Goal: Obtain resource: Download file/media

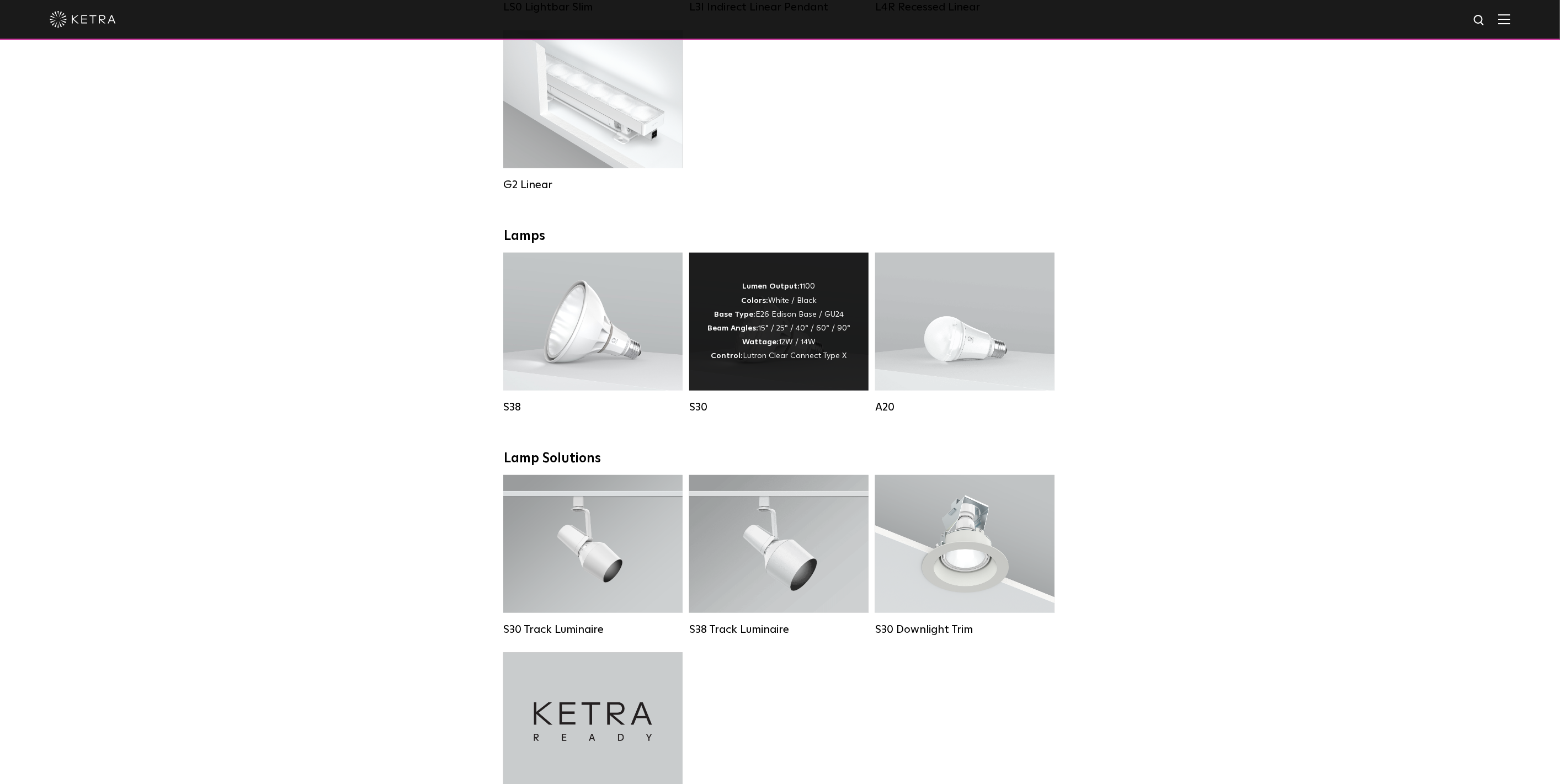
click at [778, 345] on strong "Wattage:" at bounding box center [760, 341] width 37 height 8
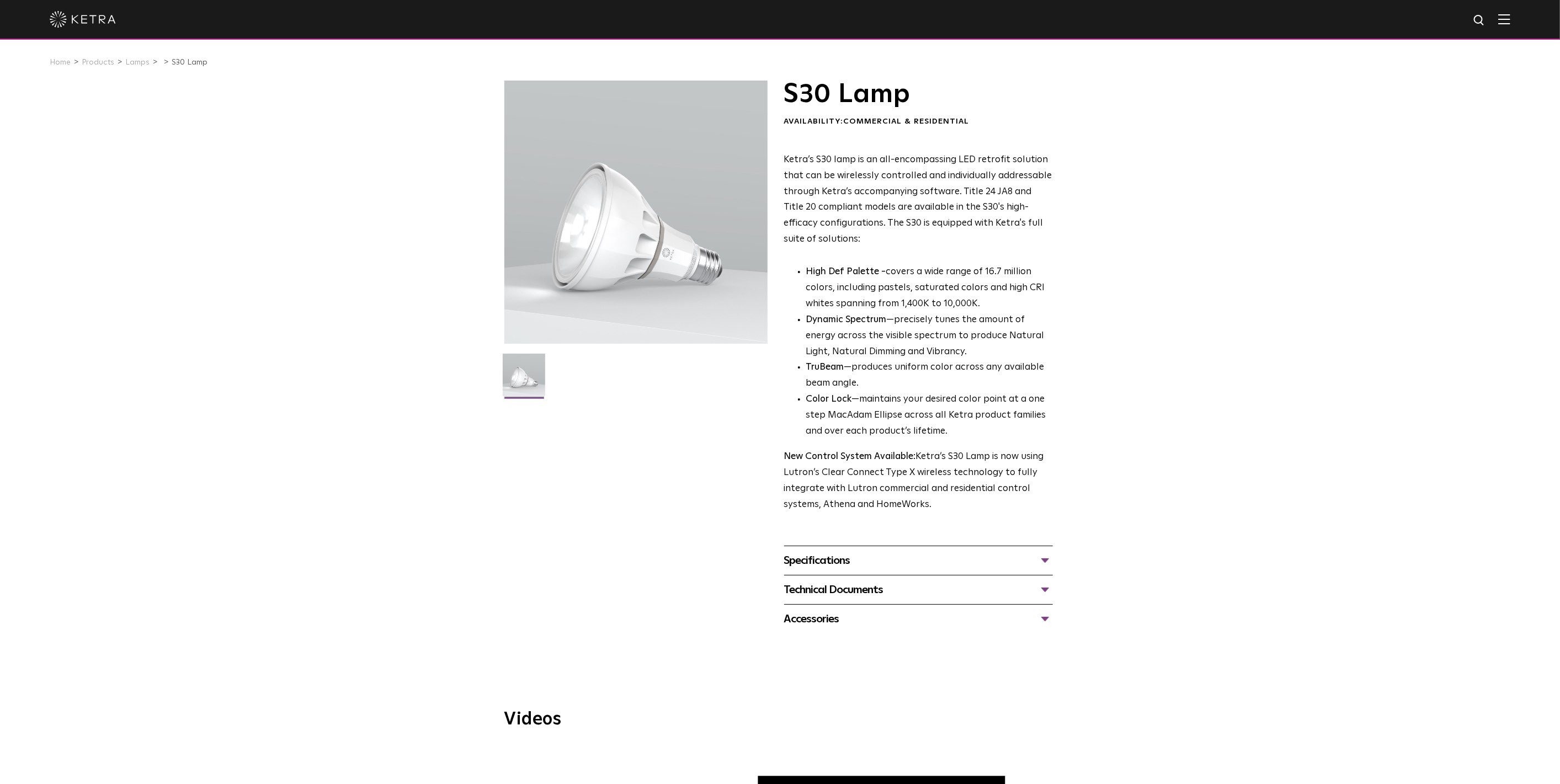
click at [837, 560] on div "Specifications" at bounding box center [918, 560] width 269 height 17
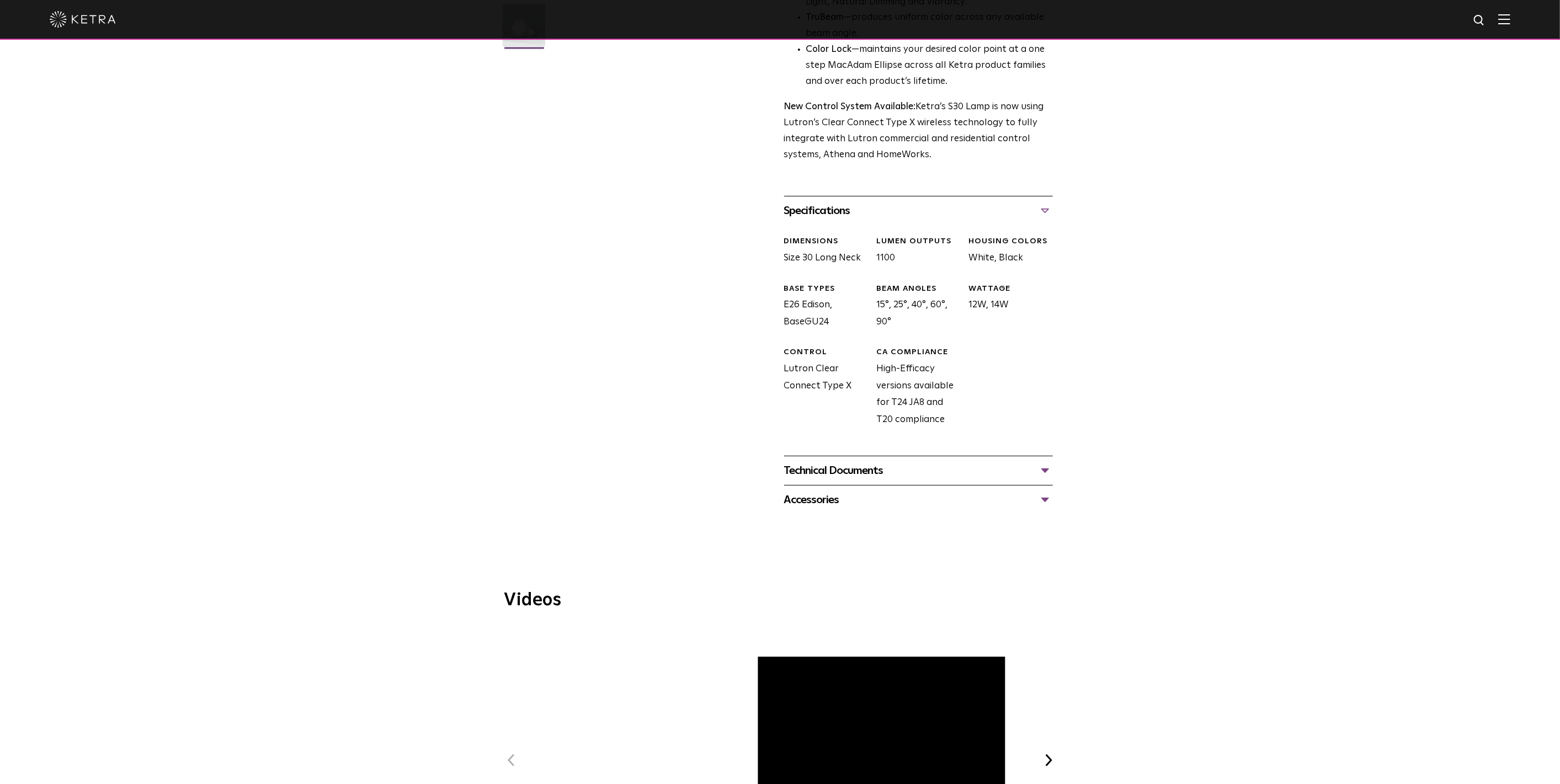
scroll to position [367, 0]
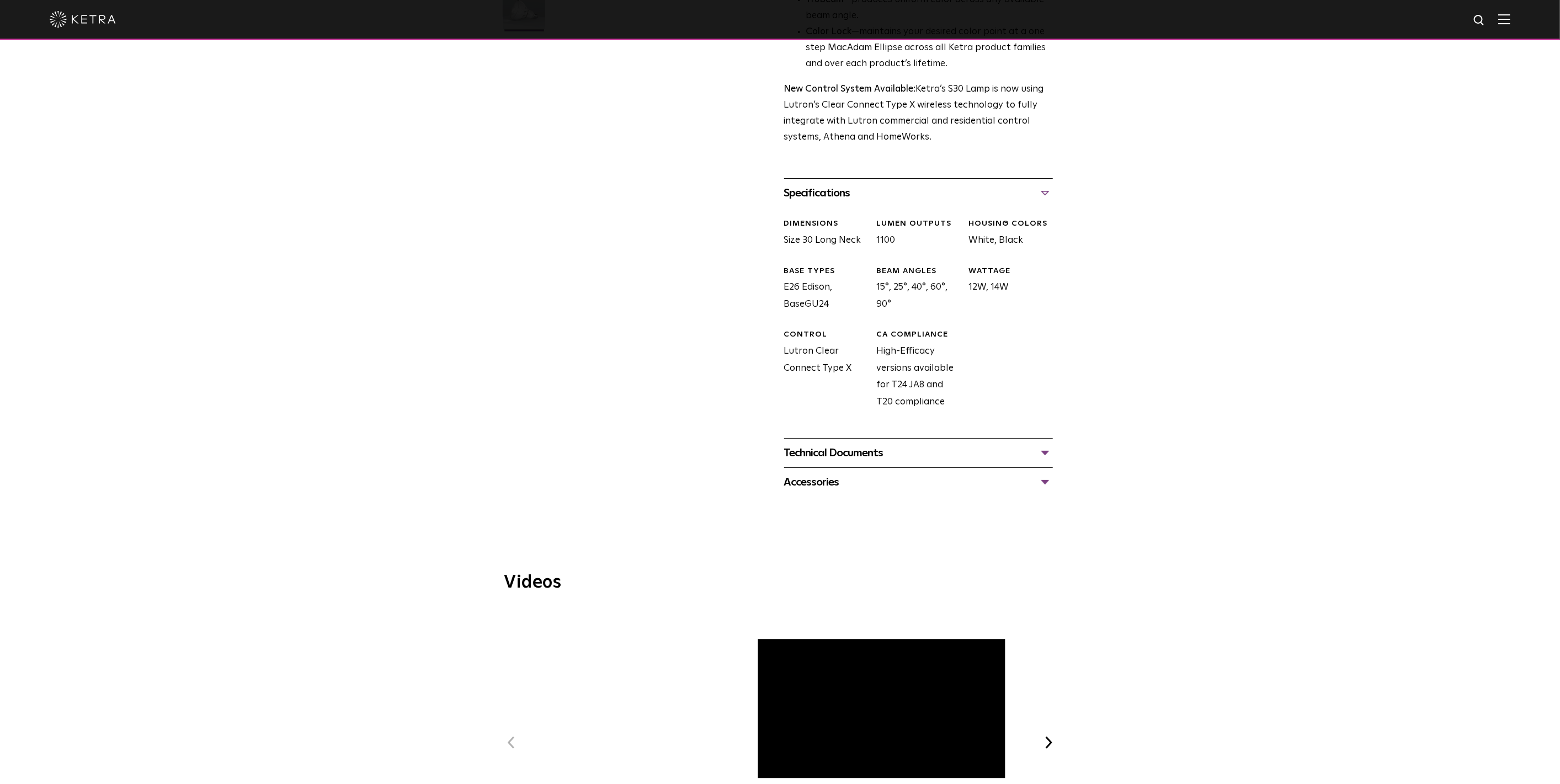
click at [849, 457] on div "Technical Documents" at bounding box center [918, 452] width 269 height 17
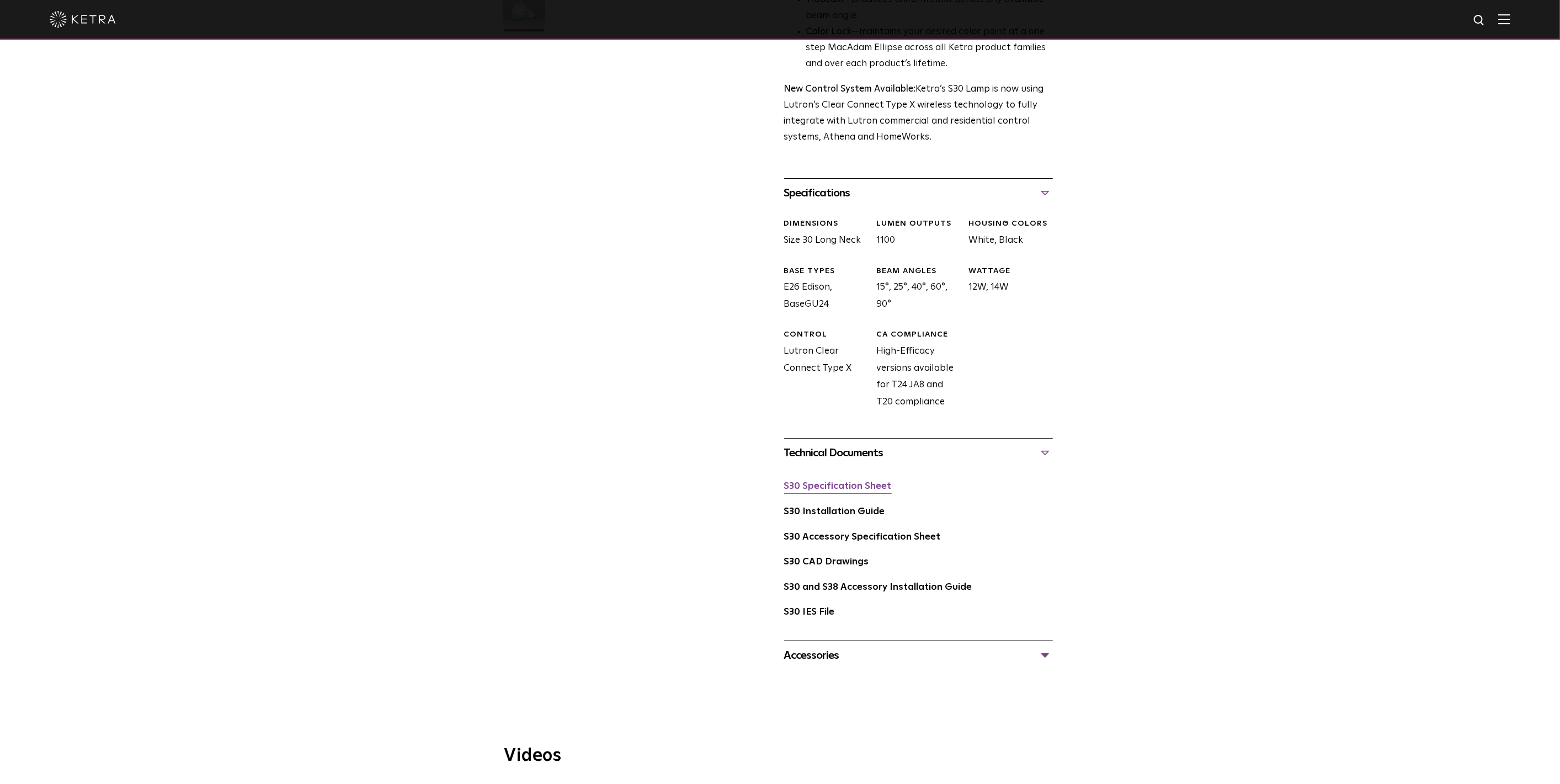
click at [826, 484] on link "S30 Specification Sheet" at bounding box center [838, 486] width 108 height 10
